Goal: Task Accomplishment & Management: Check status

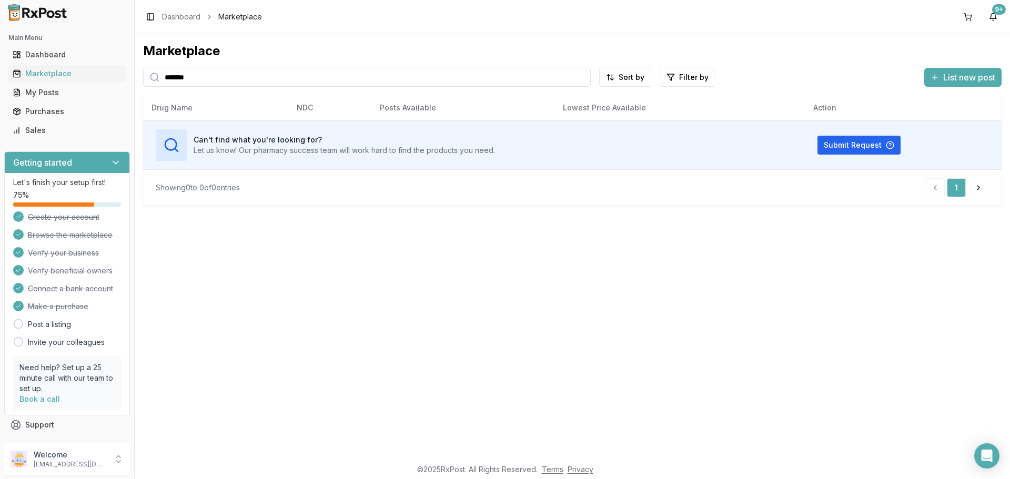
drag, startPoint x: 256, startPoint y: 78, endPoint x: 0, endPoint y: 63, distance: 256.0
click at [0, 63] on div "Main Menu Dashboard Marketplace My Posts Purchases Sales Getting started Let's …" at bounding box center [505, 239] width 1010 height 479
type input "******"
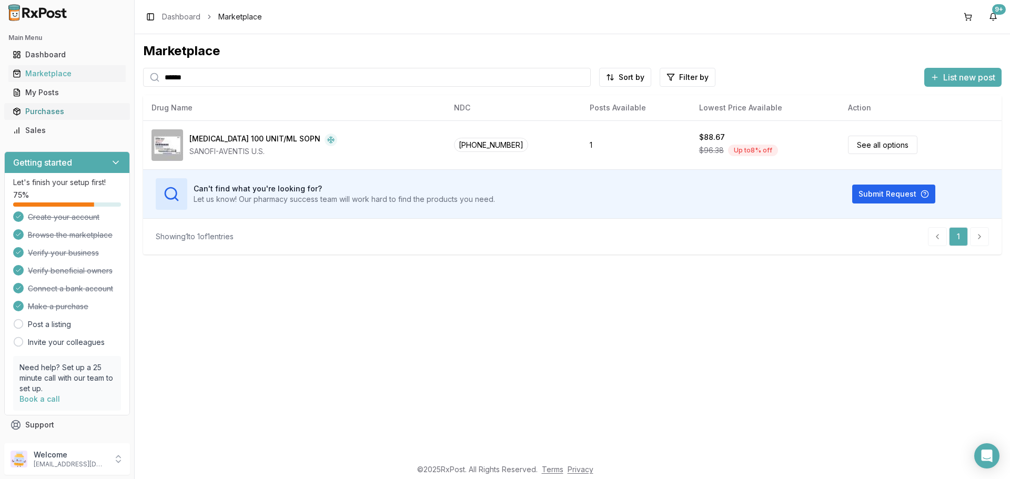
click at [64, 109] on div "Purchases" at bounding box center [67, 111] width 109 height 11
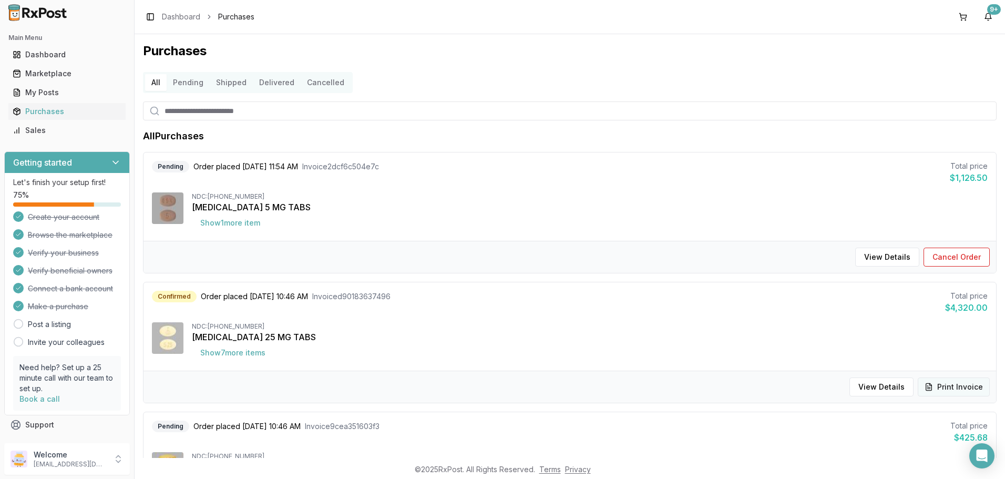
click at [935, 385] on button "Print Invoice" at bounding box center [954, 387] width 72 height 19
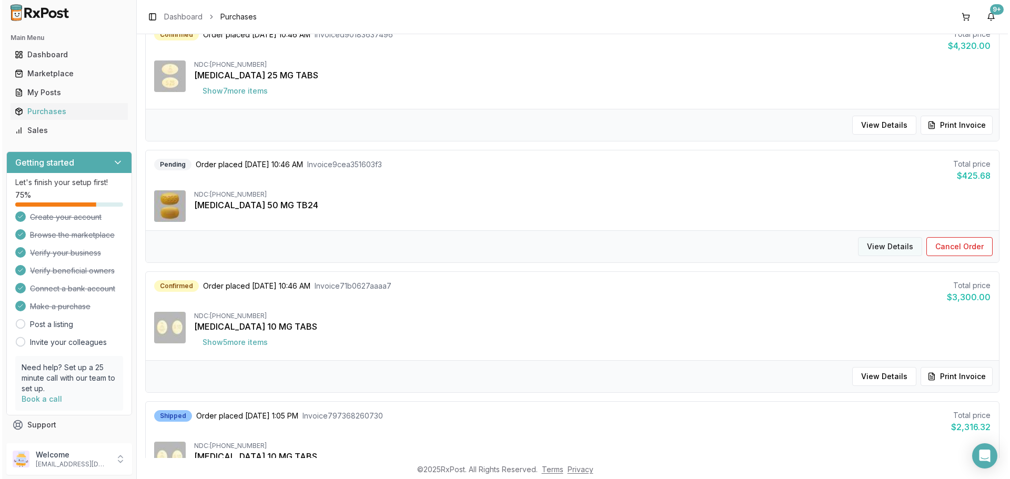
scroll to position [263, 0]
click at [929, 378] on button "Print Invoice" at bounding box center [954, 375] width 72 height 19
click at [883, 249] on button "View Details" at bounding box center [887, 245] width 64 height 19
